Goal: Information Seeking & Learning: Learn about a topic

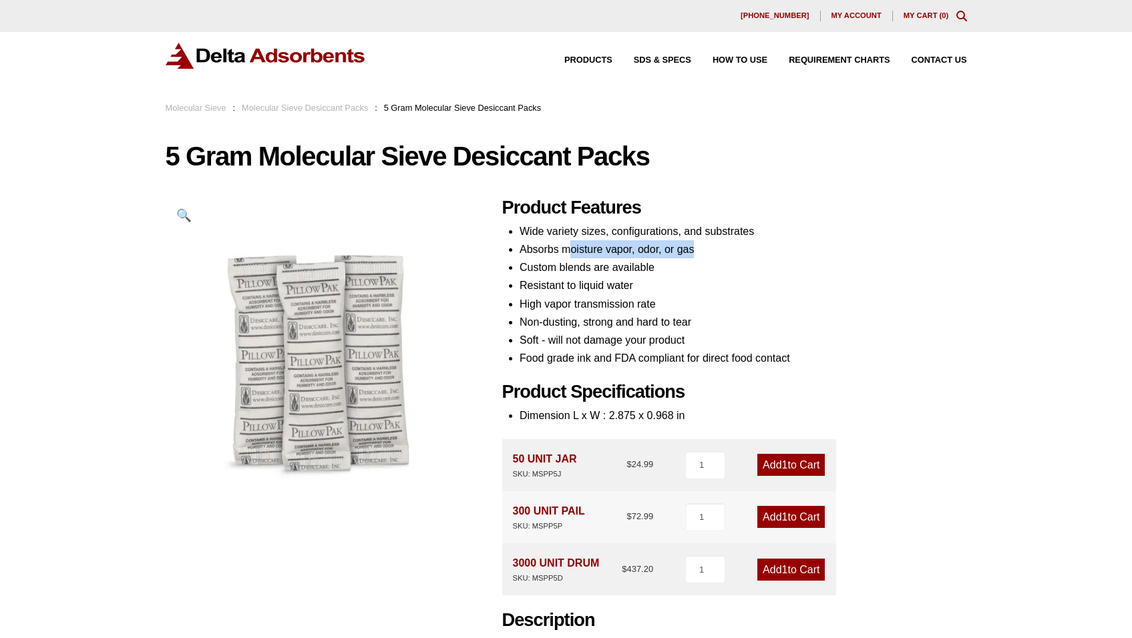
drag, startPoint x: 571, startPoint y: 250, endPoint x: 711, endPoint y: 250, distance: 140.2
click at [711, 250] on li "Absorbs moisture vapor, odor, or gas" at bounding box center [742, 249] width 447 height 18
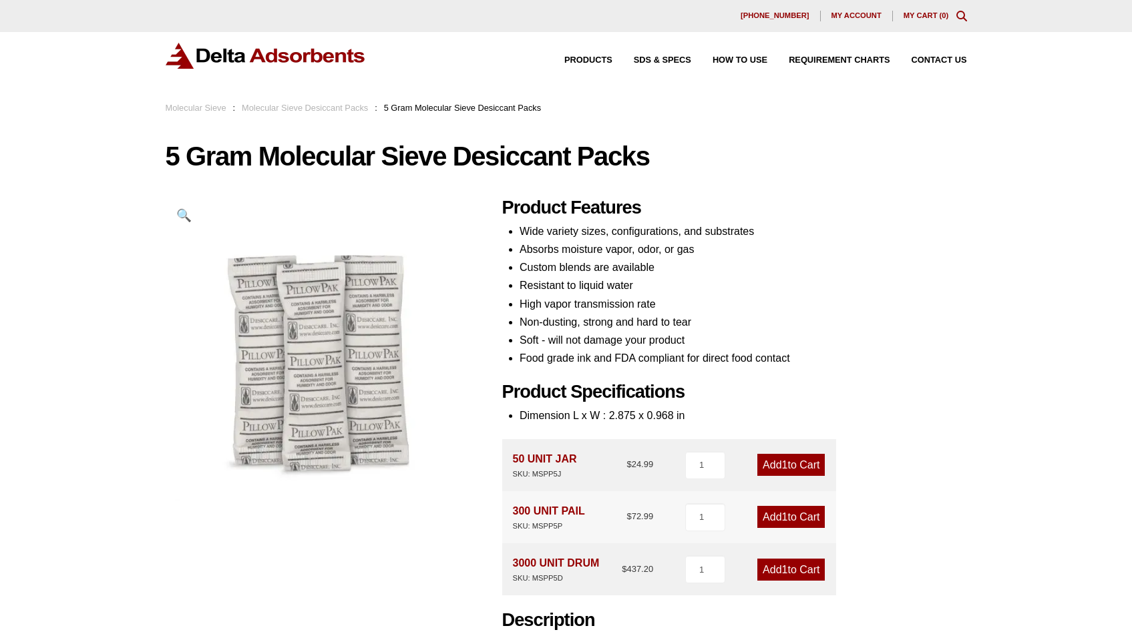
click at [716, 268] on li "Custom blends are available" at bounding box center [742, 267] width 447 height 18
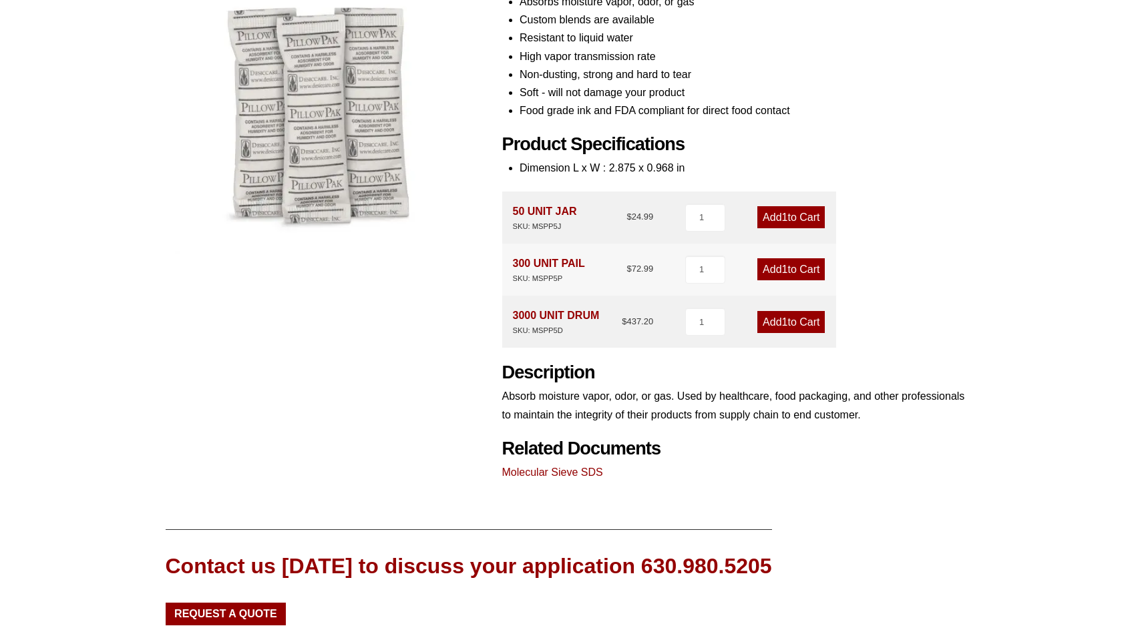
scroll to position [146, 0]
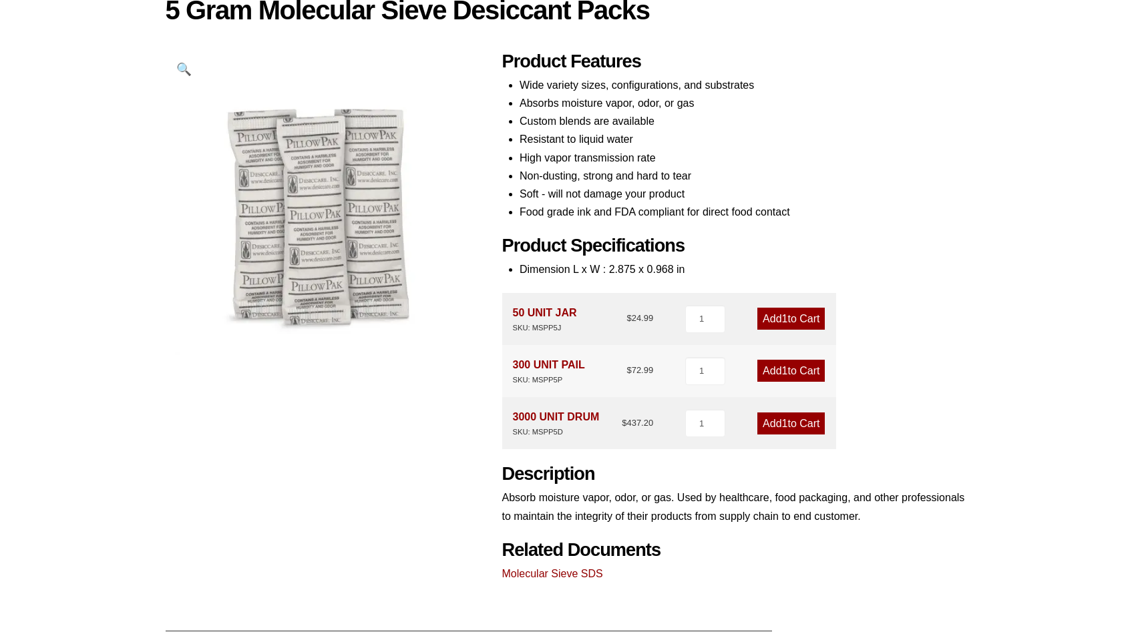
click at [553, 221] on li "Food grade ink and FDA compliant for direct food contact" at bounding box center [742, 212] width 447 height 18
click at [532, 237] on div "Product Features Wide variety sizes, configurations, and substrates Absorbs moi…" at bounding box center [734, 317] width 465 height 532
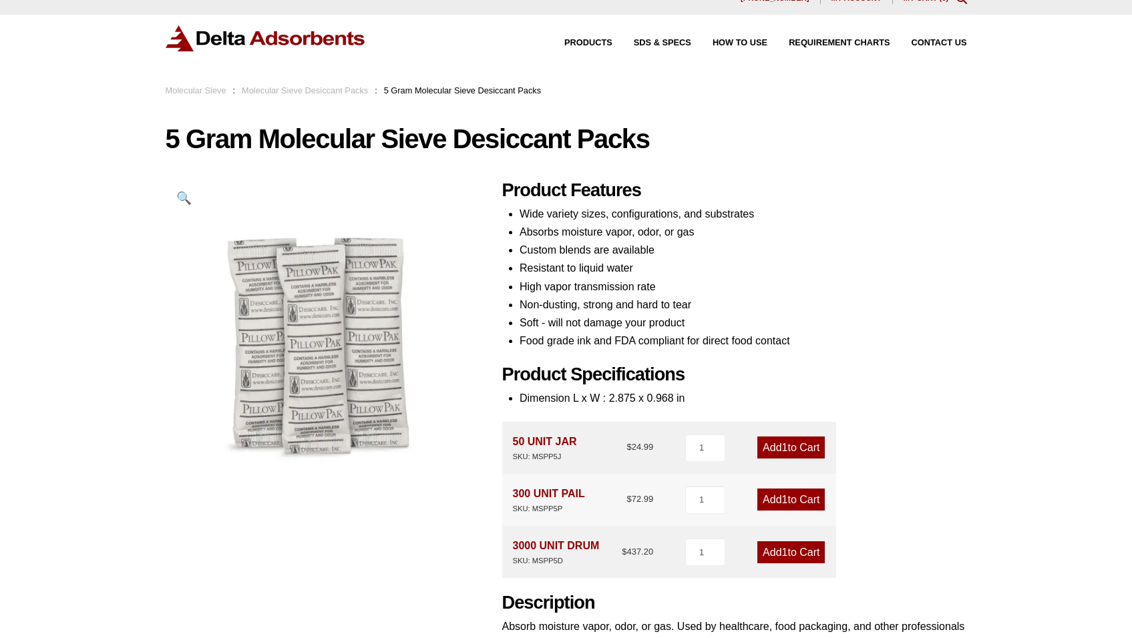
scroll to position [0, 0]
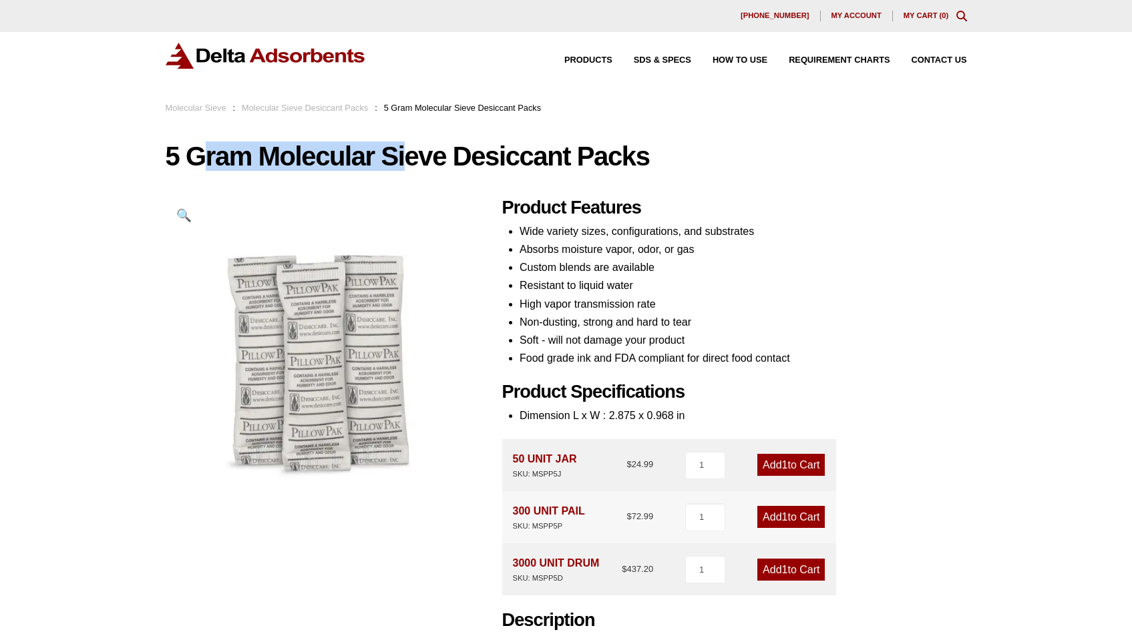
drag, startPoint x: 203, startPoint y: 145, endPoint x: 410, endPoint y: 144, distance: 207.0
click at [410, 144] on h1 "5 Gram Molecular Sieve Desiccant Packs" at bounding box center [566, 156] width 801 height 28
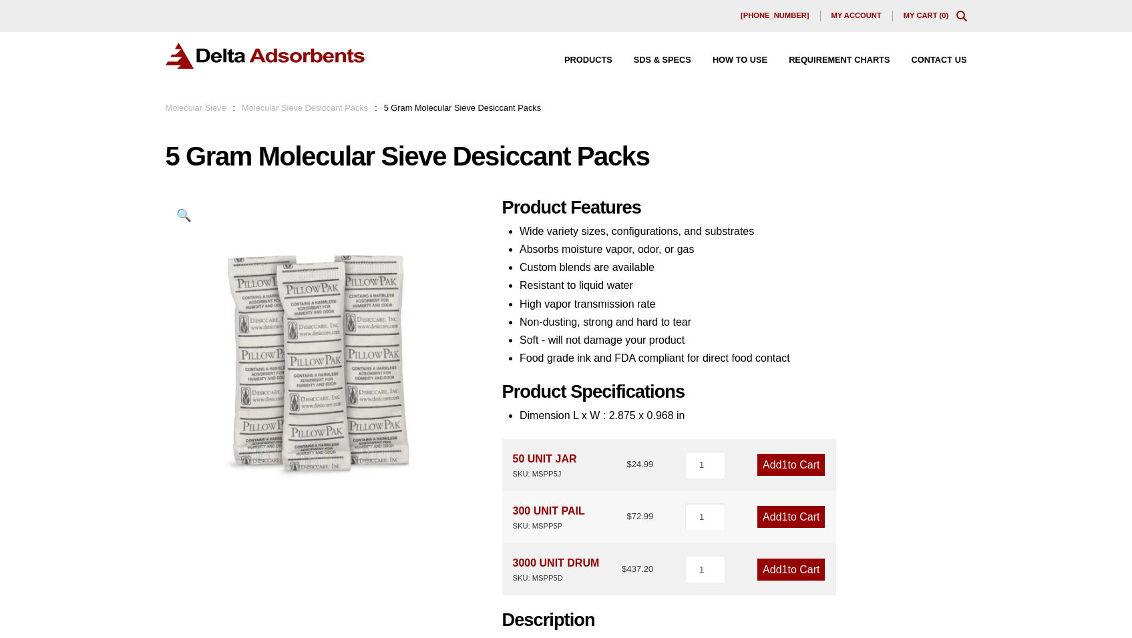
click at [640, 132] on div "Our website has detected that you are using an outdated browser that will preve…" at bounding box center [566, 525] width 1132 height 1051
click at [337, 144] on h1 "5 Gram Molecular Sieve Desiccant Packs" at bounding box center [566, 156] width 801 height 28
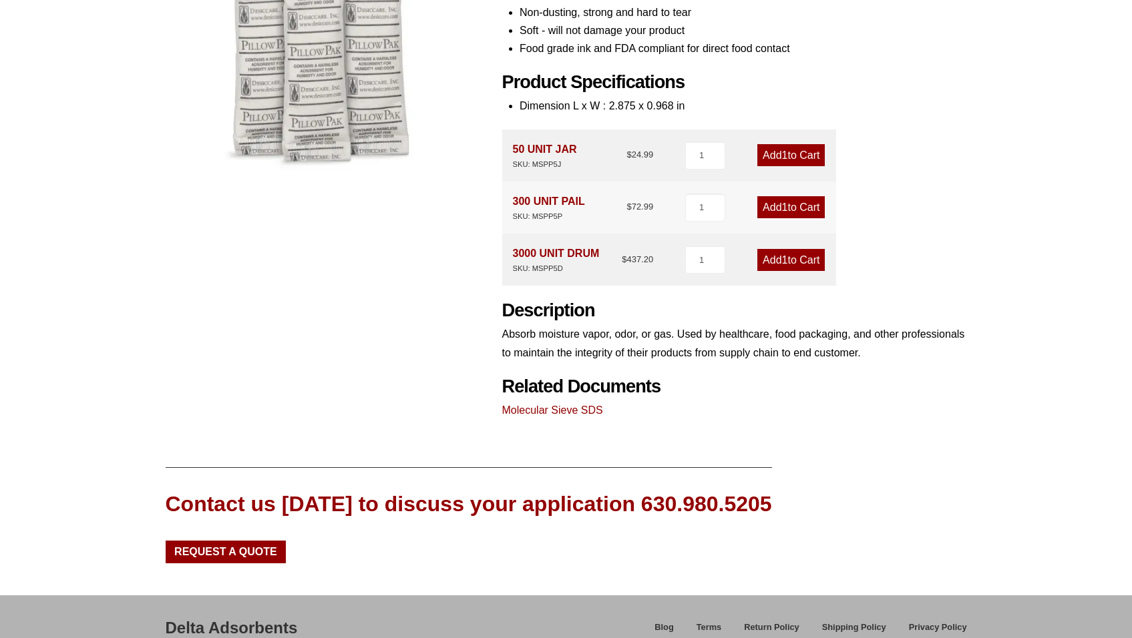
click at [580, 419] on div "Product Features Wide variety sizes, configurations, and substrates Absorbs moi…" at bounding box center [734, 153] width 465 height 532
click at [584, 416] on link "Molecular Sieve SDS" at bounding box center [552, 410] width 101 height 11
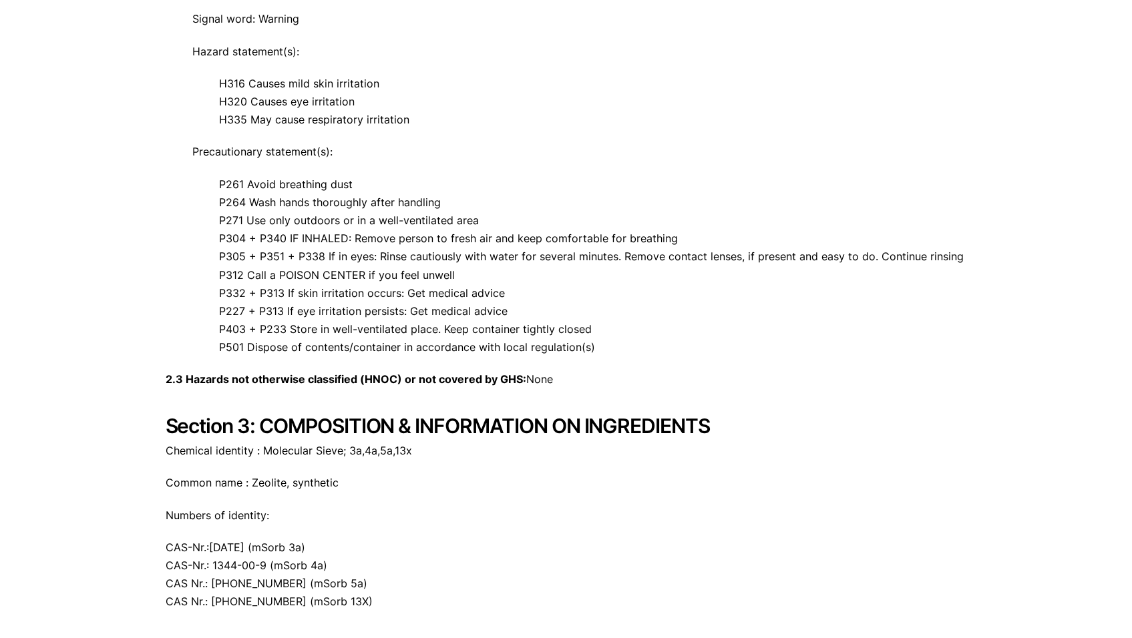
scroll to position [620, 0]
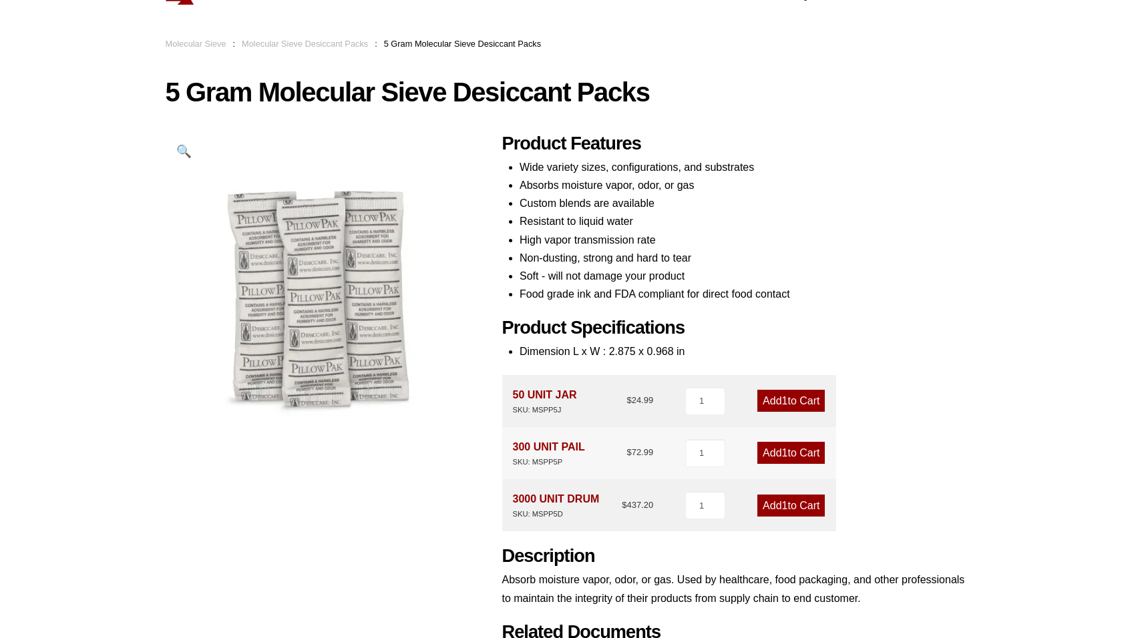
scroll to position [32, 0]
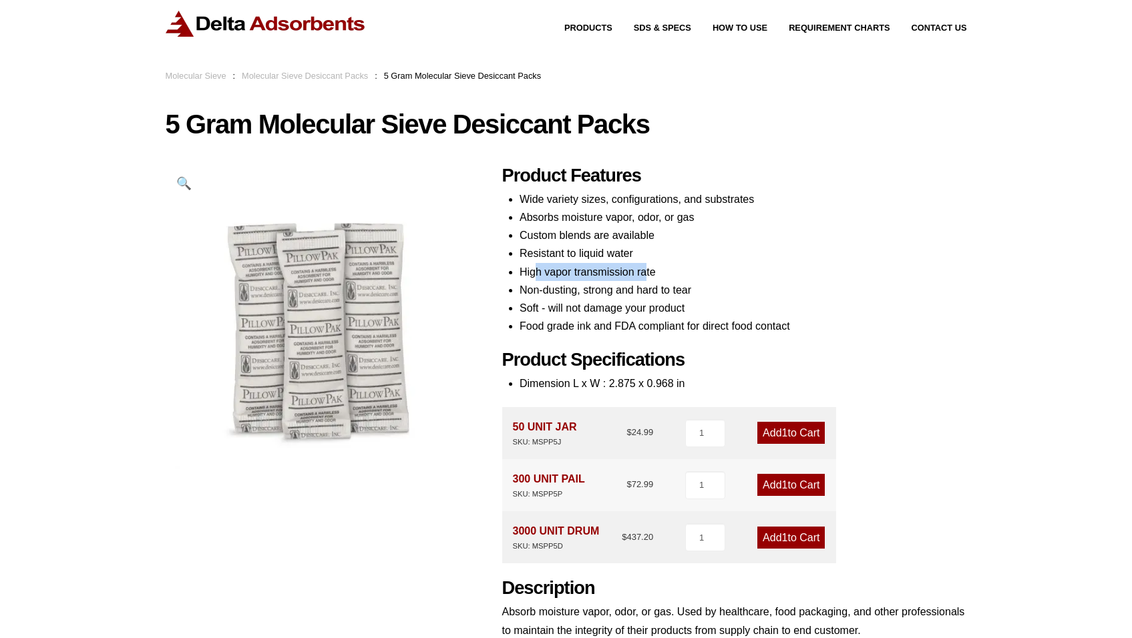
drag, startPoint x: 538, startPoint y: 278, endPoint x: 648, endPoint y: 274, distance: 109.6
click at [648, 274] on li "High vapor transmission rate" at bounding box center [742, 272] width 447 height 18
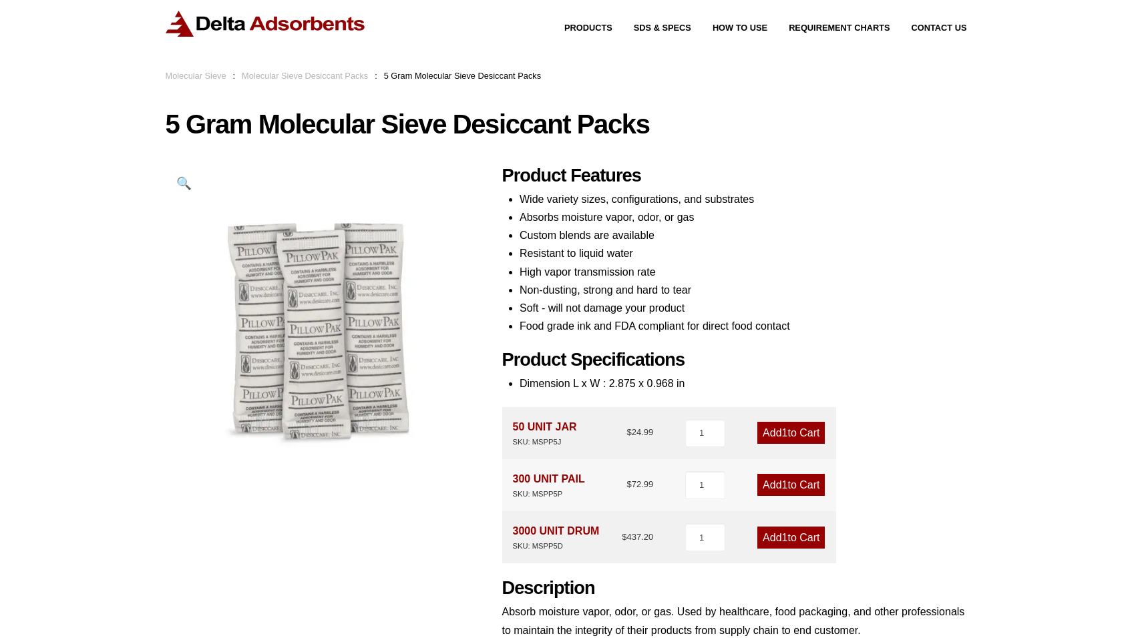
click at [639, 255] on li "Resistant to liquid water" at bounding box center [742, 253] width 447 height 18
click at [653, 240] on li "Custom blends are available" at bounding box center [742, 235] width 447 height 18
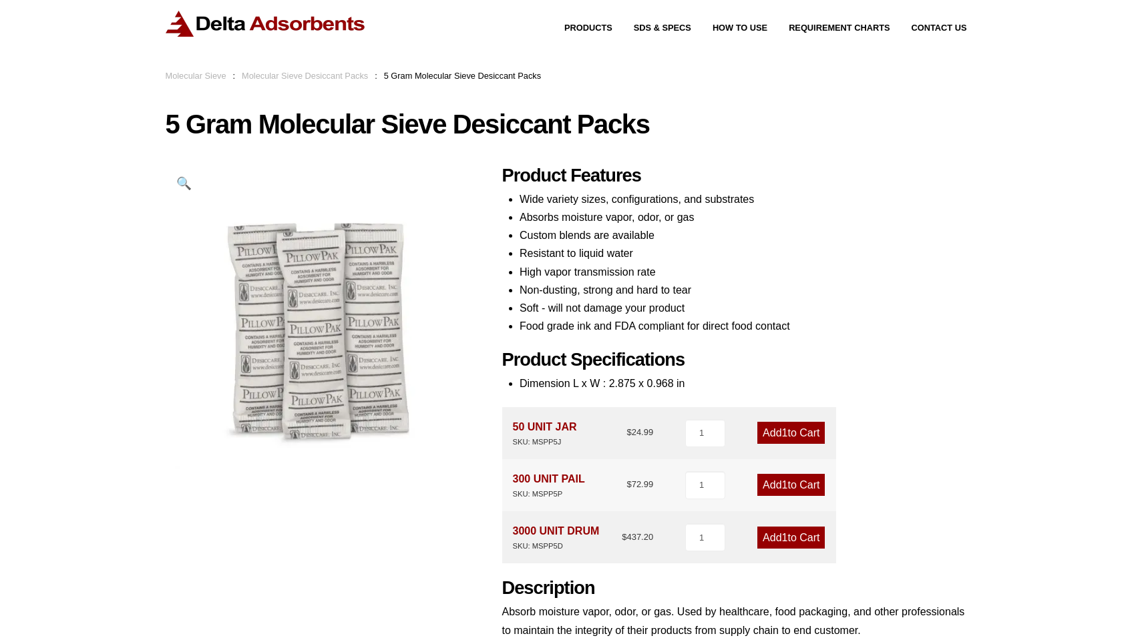
click at [653, 240] on li "Custom blends are available" at bounding box center [742, 235] width 447 height 18
click at [653, 224] on li "Absorbs moisture vapor, odor, or gas" at bounding box center [742, 217] width 447 height 18
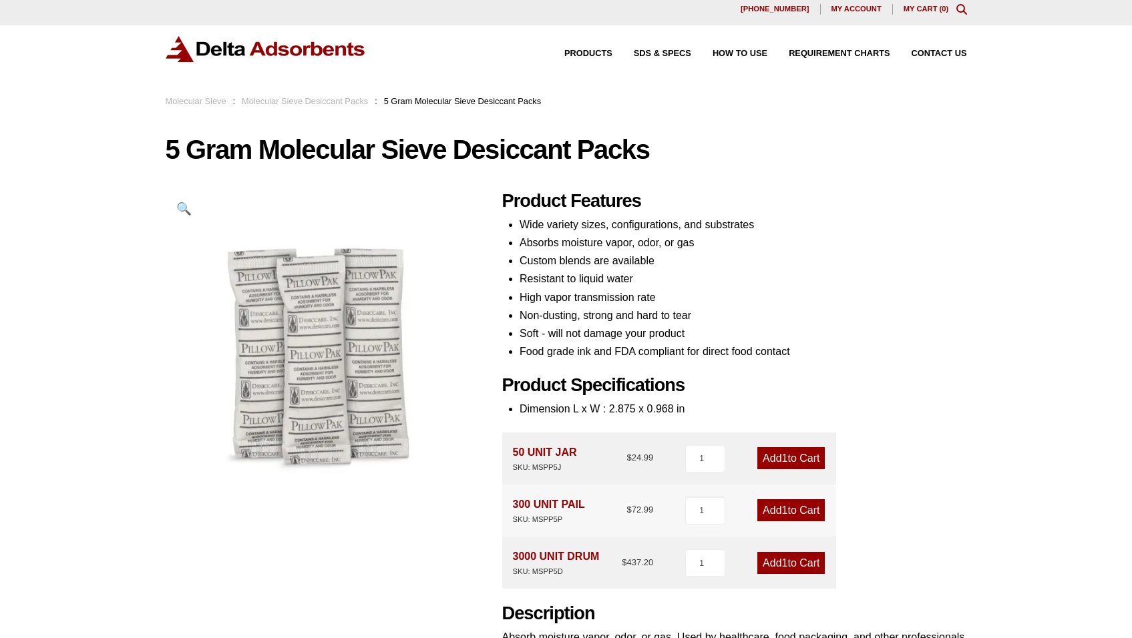
scroll to position [0, 0]
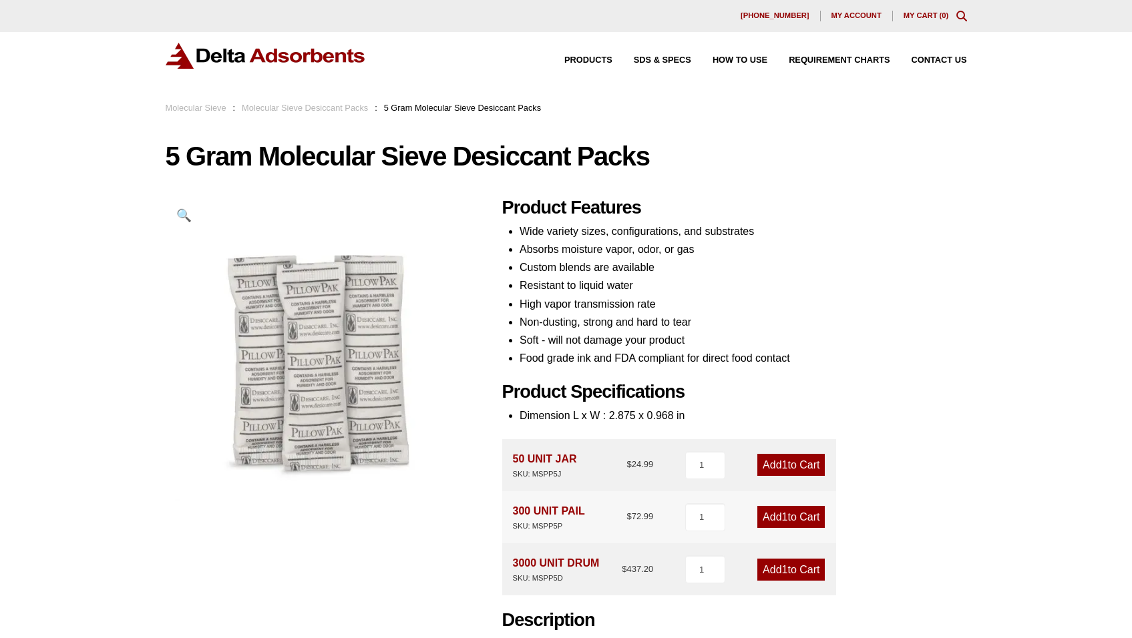
click at [846, 282] on li "Resistant to liquid water" at bounding box center [742, 285] width 447 height 18
click at [582, 274] on li "Custom blends are available" at bounding box center [742, 267] width 447 height 18
click at [647, 276] on li "Custom blends are available" at bounding box center [742, 267] width 447 height 18
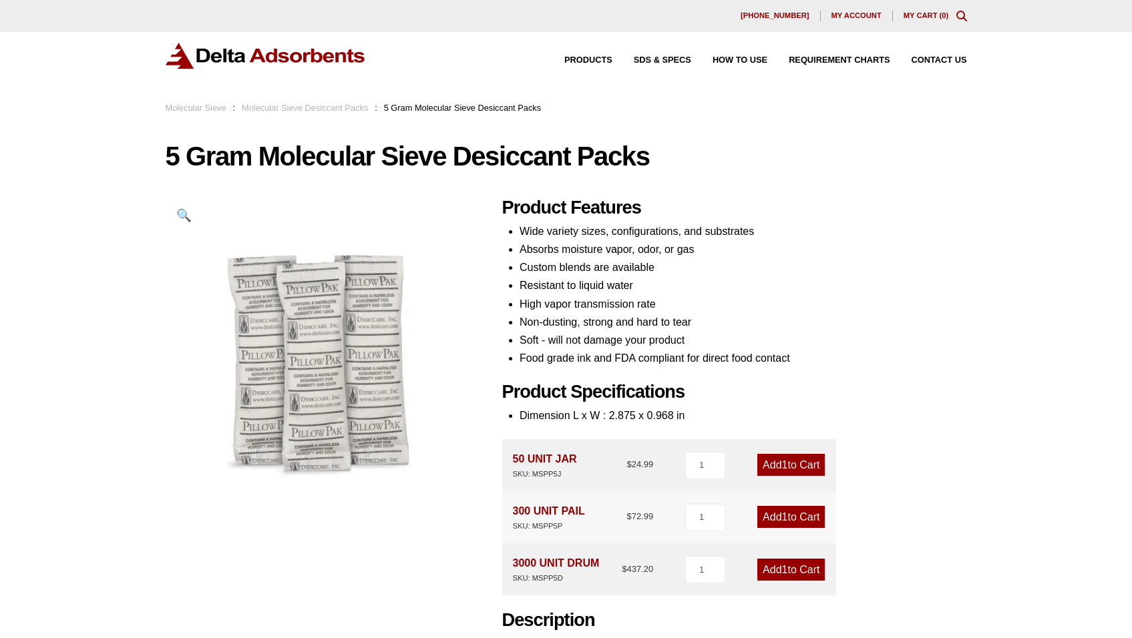
click at [632, 230] on li "Wide variety sizes, configurations, and substrates" at bounding box center [742, 231] width 447 height 18
click at [403, 164] on h1 "5 Gram Molecular Sieve Desiccant Packs" at bounding box center [566, 156] width 801 height 28
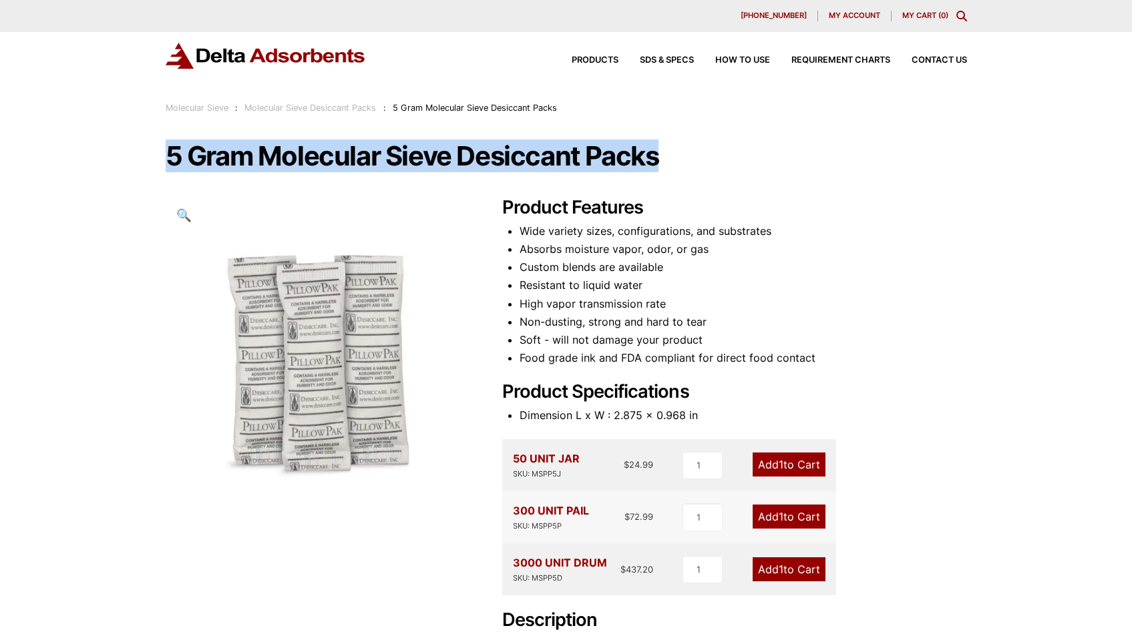
drag, startPoint x: 692, startPoint y: 151, endPoint x: 141, endPoint y: 160, distance: 551.5
click at [140, 161] on div "Our website has detected that you are using an outdated browser that will preve…" at bounding box center [566, 525] width 1132 height 1051
copy h1 "5 Gram Molecular Sieve Desiccant Packs"
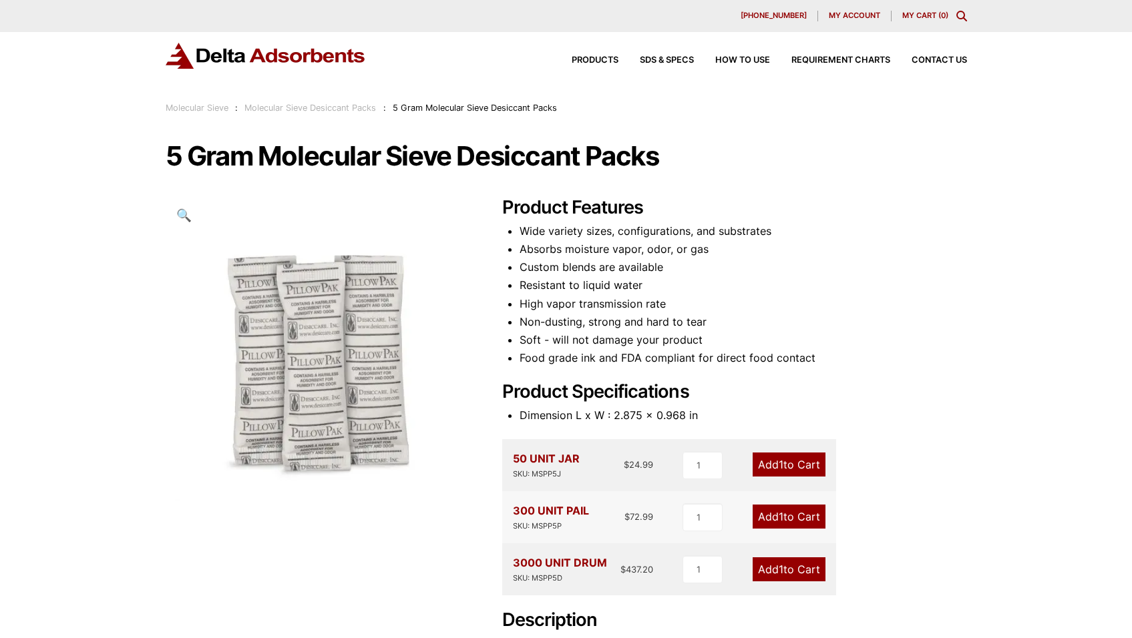
click at [255, 125] on div "Our website has detected that you are using an outdated browser that will preve…" at bounding box center [566, 525] width 1132 height 1051
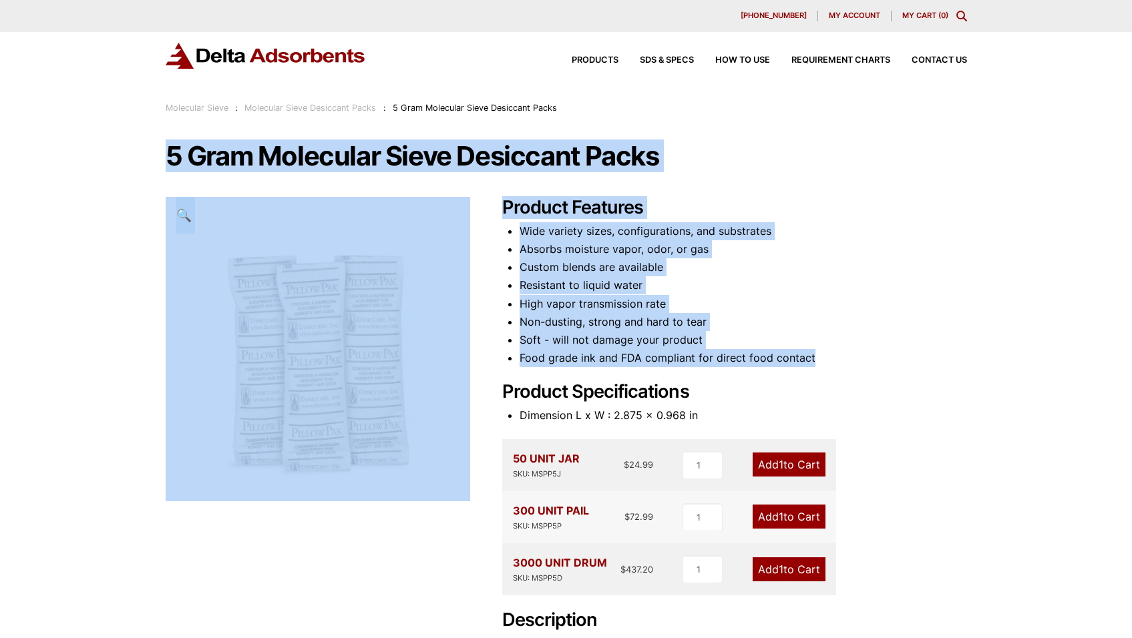
drag, startPoint x: 153, startPoint y: 152, endPoint x: 833, endPoint y: 364, distance: 712.7
click at [833, 364] on div "Our website has detected that you are using an outdated browser that will preve…" at bounding box center [566, 525] width 1132 height 1051
copy div "5 Gram Molecular Sieve Desiccant Packs 🔍 Product Features Wide variety sizes, c…"
